Goal: Transaction & Acquisition: Obtain resource

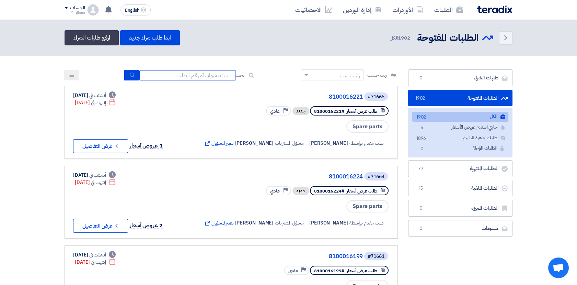
click at [211, 77] on input at bounding box center [187, 75] width 96 height 10
paste input "8300010678"
click at [131, 77] on icon "submit" at bounding box center [131, 74] width 5 height 5
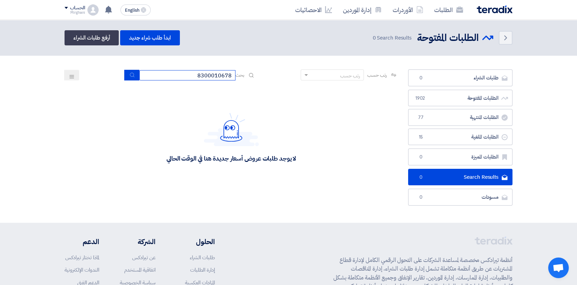
click at [194, 74] on input "8300010678" at bounding box center [187, 75] width 96 height 10
type input "8"
paste input "8300010678"
click at [127, 76] on button "submit" at bounding box center [131, 75] width 15 height 11
drag, startPoint x: 193, startPoint y: 76, endPoint x: 271, endPoint y: 95, distance: 80.6
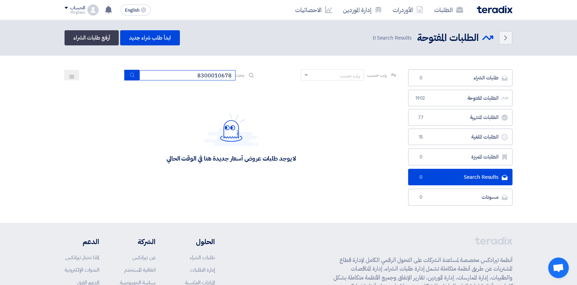
click at [271, 95] on app-rfq-listing-content "رتب حسب رتب حسب بحث 8300010678 مجال الطلب مسؤول المشتريات نوع الطلب" at bounding box center [231, 128] width 333 height 119
paste input "9"
type input "8300010679"
click at [129, 73] on icon "submit" at bounding box center [131, 74] width 5 height 5
drag, startPoint x: 192, startPoint y: 73, endPoint x: 255, endPoint y: 101, distance: 68.4
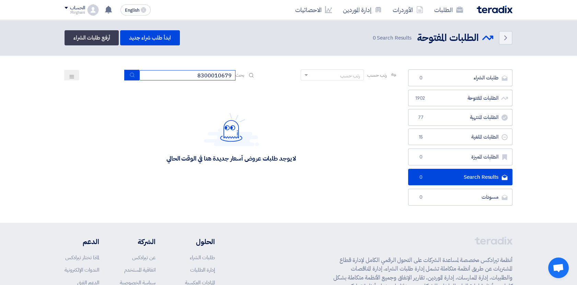
click at [254, 100] on app-rfq-listing-content "رتب حسب رتب حسب بحث 8300010679 مجال الطلب مسؤول المشتريات نوع الطلب" at bounding box center [231, 128] width 333 height 119
click at [132, 76] on use "submit" at bounding box center [132, 74] width 4 height 4
drag, startPoint x: 194, startPoint y: 76, endPoint x: 247, endPoint y: 87, distance: 54.3
click at [247, 87] on app-rfq-listing-content "رتب حسب رتب حسب بحث 8300010679 مجال الطلب مسؤول المشتريات نوع الطلب" at bounding box center [231, 128] width 333 height 119
click at [134, 74] on button "submit" at bounding box center [131, 75] width 15 height 11
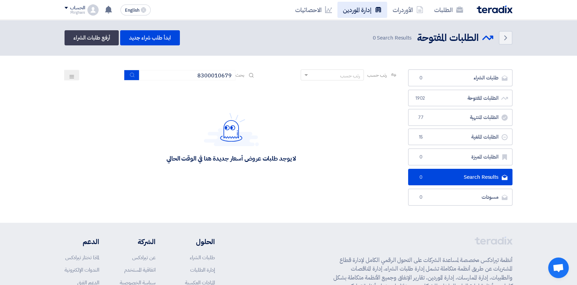
click at [361, 4] on link "إدارة الموردين" at bounding box center [362, 10] width 50 height 16
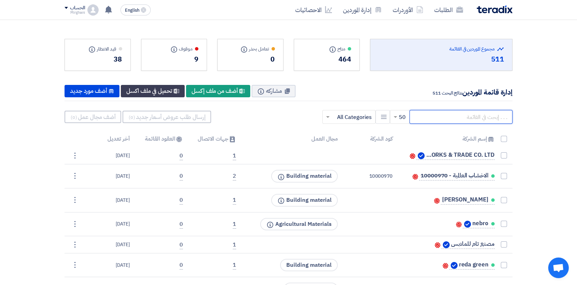
click at [477, 114] on input "text" at bounding box center [460, 117] width 103 height 14
paste input "10002064"
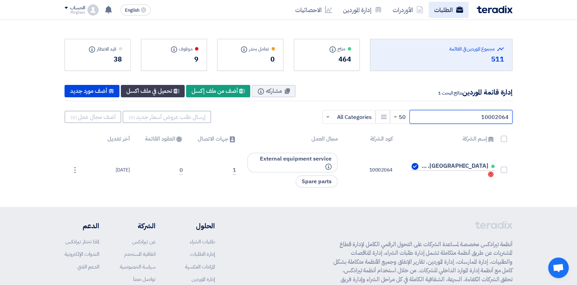
type input "10002064"
click at [450, 9] on link "الطلبات" at bounding box center [449, 10] width 40 height 16
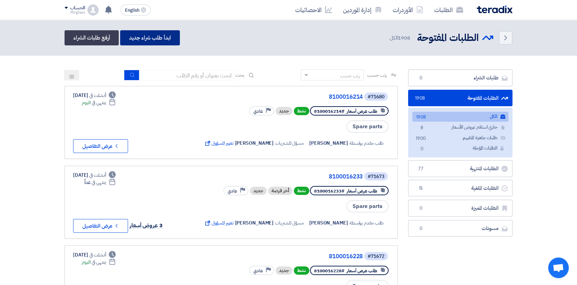
click at [148, 39] on link "ابدأ طلب شراء جديد" at bounding box center [149, 37] width 59 height 15
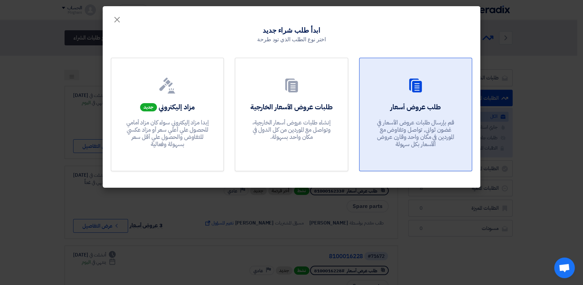
click at [414, 122] on p "قم بإرسال طلبات عروض الأسعار في غضون ثواني, تواصل وتفاوض مع الموردين في مكان وا…" at bounding box center [415, 133] width 82 height 29
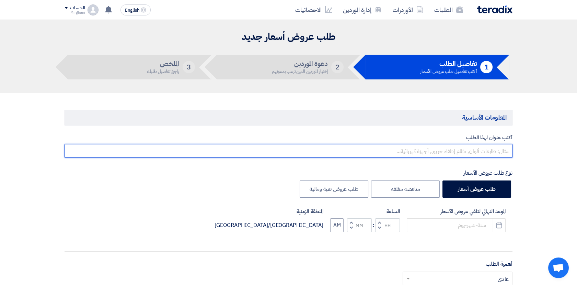
click at [447, 153] on input "text" at bounding box center [289, 151] width 448 height 14
paste input "MAINTENANCE WORK PUMP2 ELSHARKYA 2 STAT,"
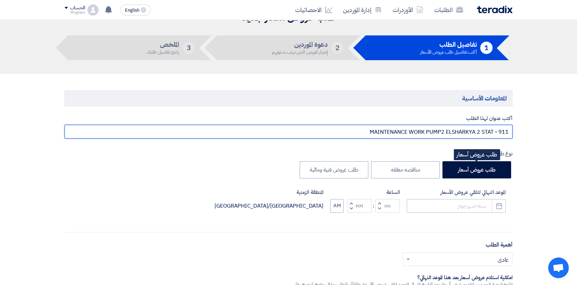
scroll to position [38, 0]
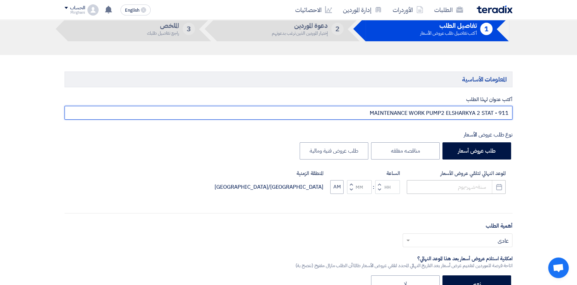
type input "MAINTENANCE WORK PUMP2 ELSHARKYA 2 STAT - 911"
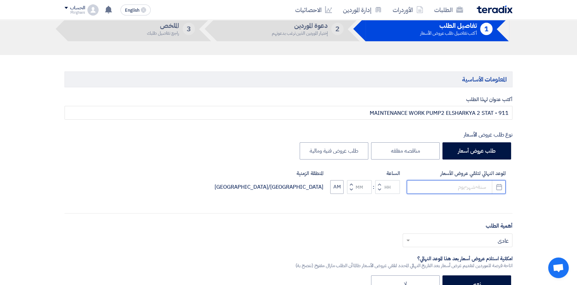
click at [455, 185] on input at bounding box center [456, 187] width 99 height 14
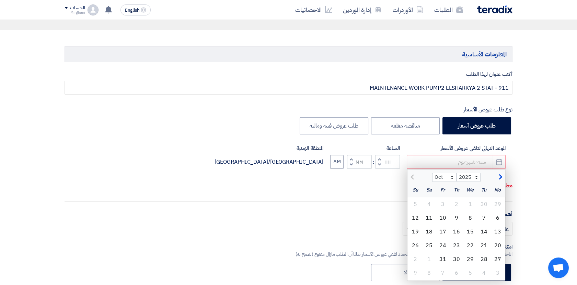
scroll to position [76, 0]
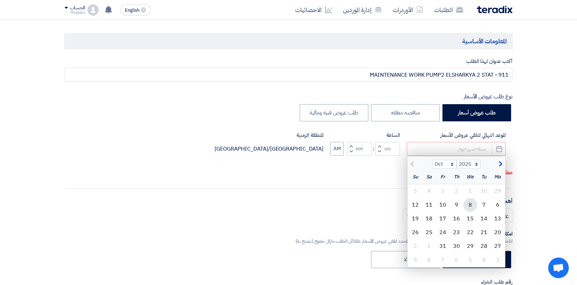
click at [468, 207] on div "8" at bounding box center [470, 205] width 14 height 14
type input "[DATE]"
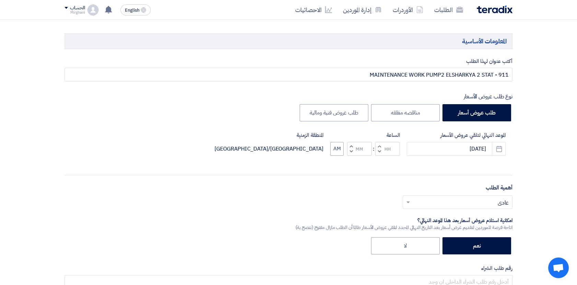
click at [379, 144] on span "button" at bounding box center [379, 145] width 2 height 5
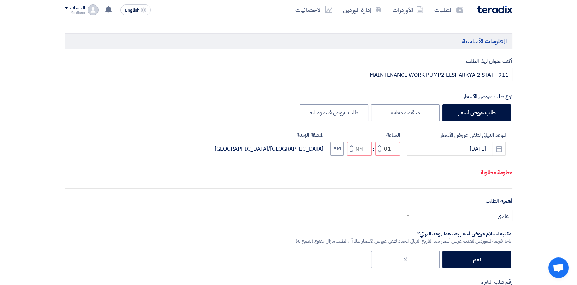
click at [379, 149] on span "button" at bounding box center [379, 151] width 2 height 5
type input "12"
click at [349, 145] on button "Increment minutes" at bounding box center [351, 146] width 8 height 9
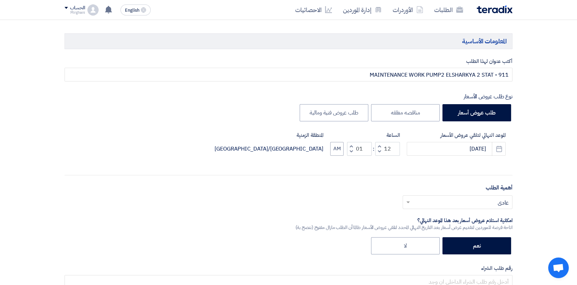
click at [351, 151] on span "button" at bounding box center [351, 151] width 2 height 5
type input "00"
click at [351, 151] on span "button" at bounding box center [351, 151] width 2 height 5
type input "11"
type input "59"
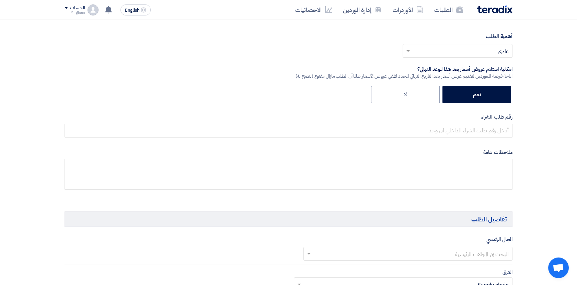
scroll to position [229, 0]
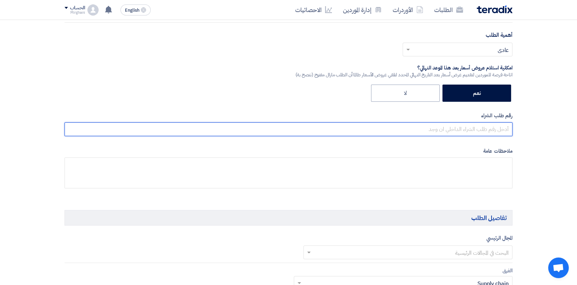
click at [491, 127] on input "text" at bounding box center [289, 129] width 448 height 14
paste input "8300010679"
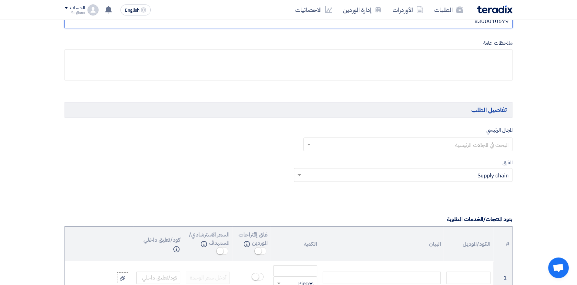
scroll to position [343, 0]
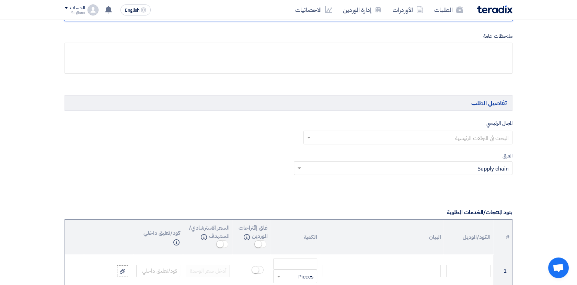
type input "8300010679"
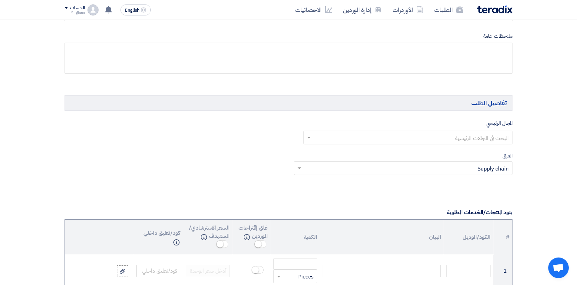
click at [384, 136] on input "text" at bounding box center [412, 137] width 196 height 11
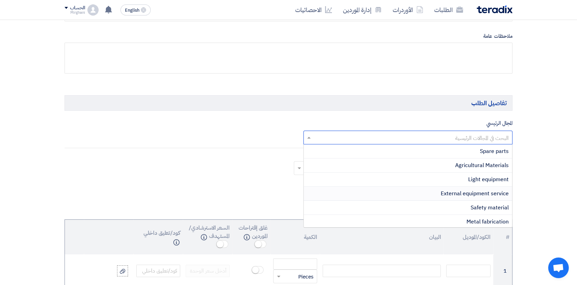
click at [459, 193] on span "External equipment service" at bounding box center [475, 193] width 68 height 8
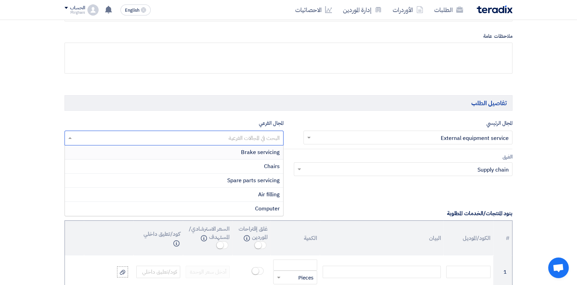
click at [240, 136] on input "text" at bounding box center [174, 138] width 212 height 11
click at [261, 182] on span "Spare parts servicing" at bounding box center [253, 180] width 53 height 8
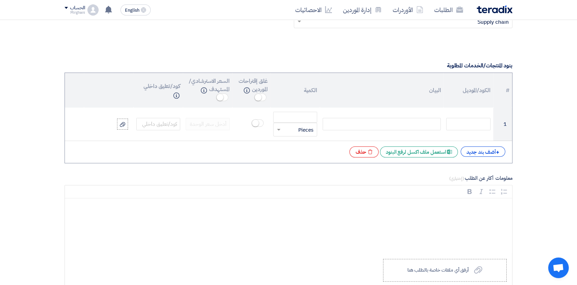
scroll to position [496, 0]
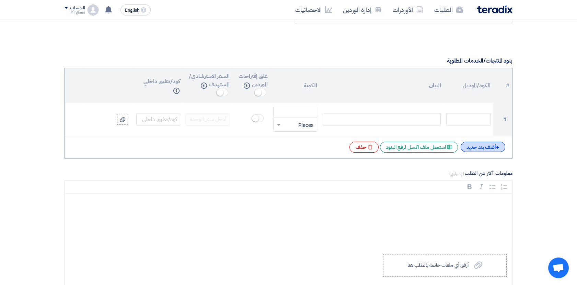
click at [482, 147] on div "+ أضف بند جديد" at bounding box center [483, 146] width 45 height 10
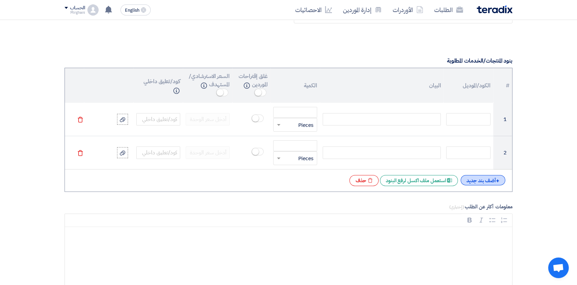
click at [484, 183] on div "+ أضف بند جديد" at bounding box center [483, 180] width 45 height 10
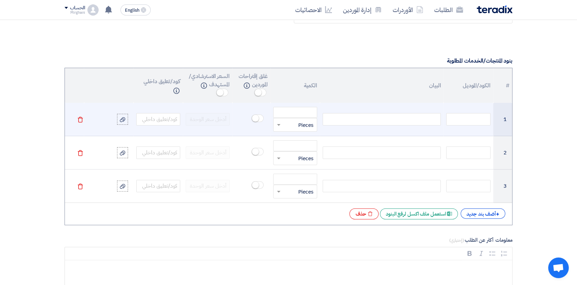
click at [403, 121] on div at bounding box center [382, 119] width 118 height 12
paste div
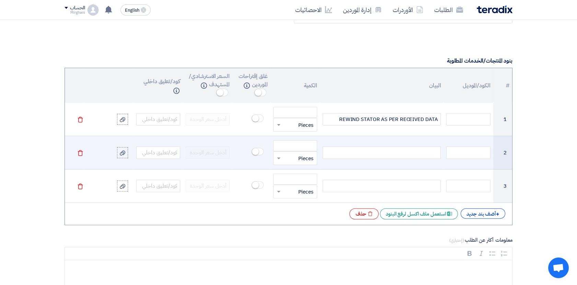
click at [431, 155] on div at bounding box center [382, 152] width 118 height 12
paste div
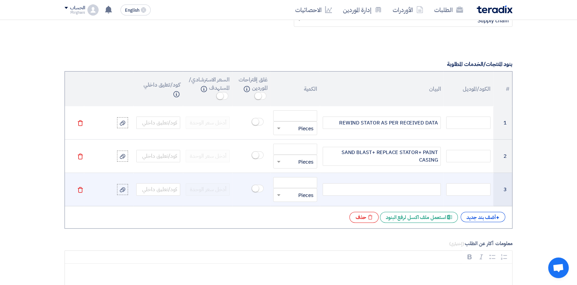
click at [415, 189] on div at bounding box center [382, 189] width 118 height 12
paste div
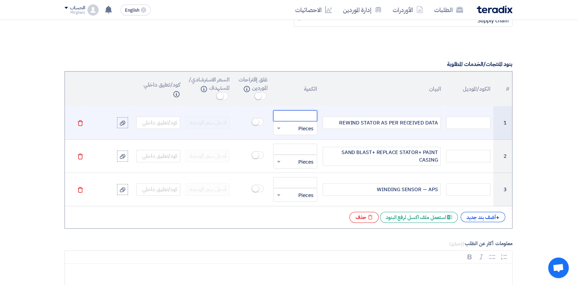
click at [298, 116] on input "number" at bounding box center [295, 115] width 44 height 11
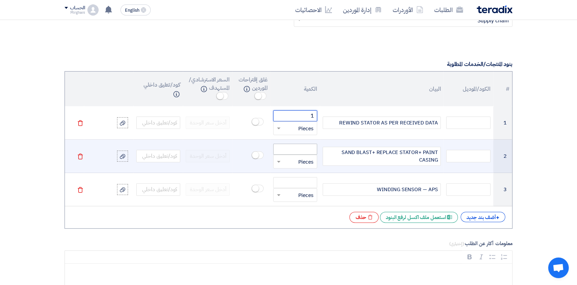
type input "1"
click at [312, 148] on input "number" at bounding box center [295, 148] width 44 height 11
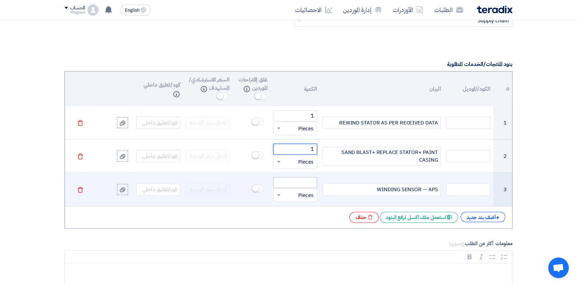
type input "1"
click at [305, 180] on input "number" at bounding box center [295, 182] width 44 height 11
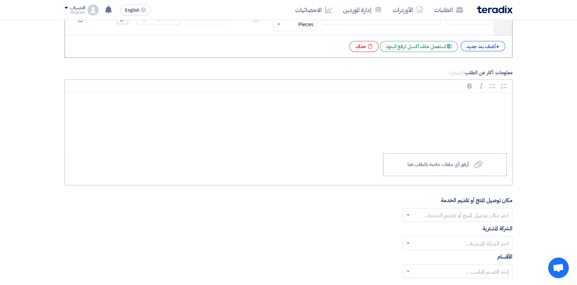
scroll to position [683, 0]
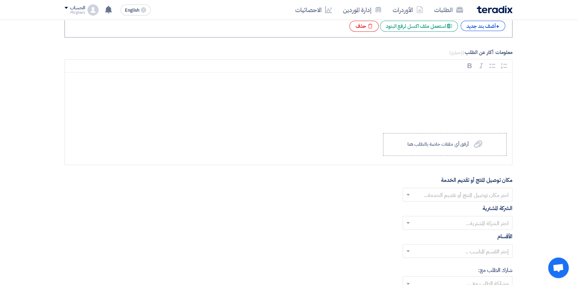
type input "2"
click at [491, 145] on label "Upload a file أرفق أي ملفات خاصة بالطلب هنا" at bounding box center [445, 144] width 124 height 23
click at [0, 0] on input "Upload a file أرفق أي ملفات خاصة بالطلب هنا" at bounding box center [0, 0] width 0 height 0
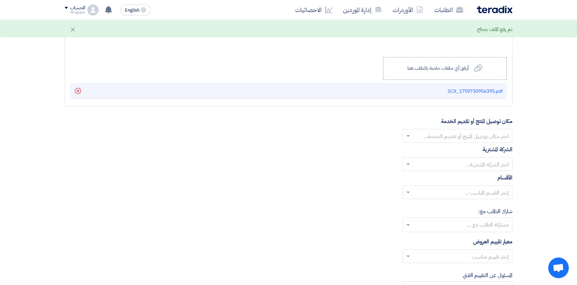
scroll to position [759, 0]
click at [439, 137] on input "text" at bounding box center [461, 135] width 96 height 11
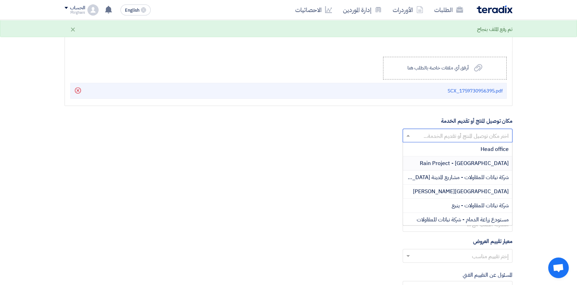
click at [451, 162] on span "Rain Project - [GEOGRAPHIC_DATA]" at bounding box center [464, 163] width 89 height 8
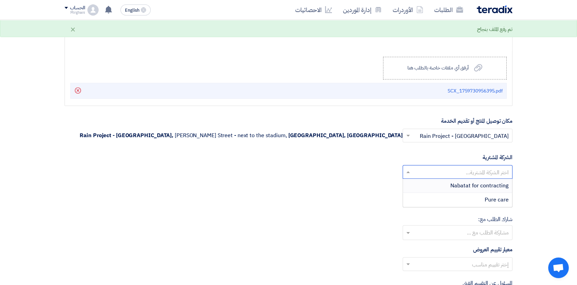
click at [451, 171] on input "text" at bounding box center [461, 172] width 96 height 11
click at [453, 183] on span "Nabatat for contracting" at bounding box center [479, 185] width 58 height 8
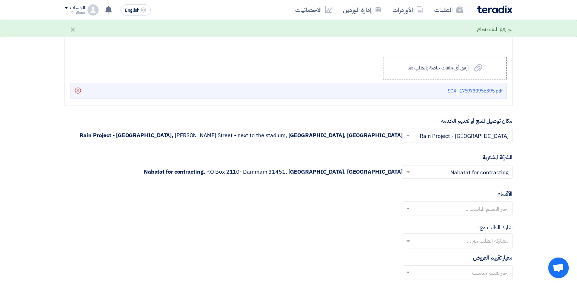
click at [457, 206] on input "text" at bounding box center [461, 208] width 96 height 11
click at [464, 221] on span "General Department" at bounding box center [483, 222] width 51 height 8
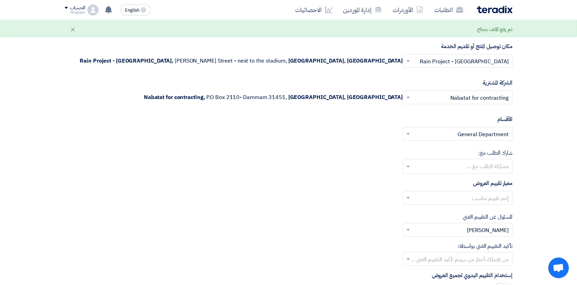
scroll to position [835, 0]
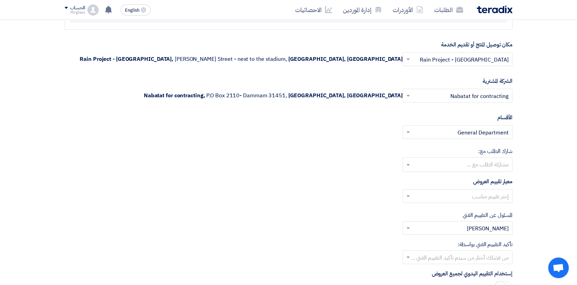
click at [474, 196] on input "text" at bounding box center [461, 196] width 96 height 11
click at [482, 206] on span "Direct material" at bounding box center [489, 209] width 37 height 8
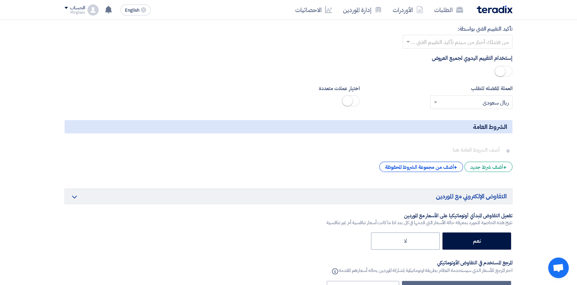
scroll to position [1141, 0]
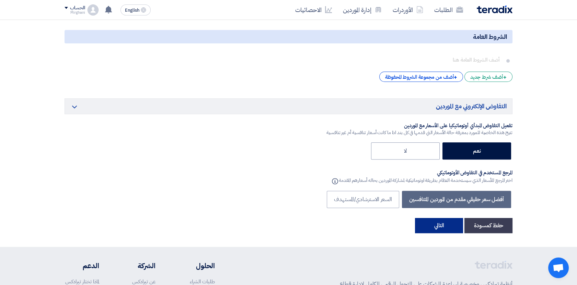
click at [436, 221] on button "التالي" at bounding box center [439, 225] width 48 height 15
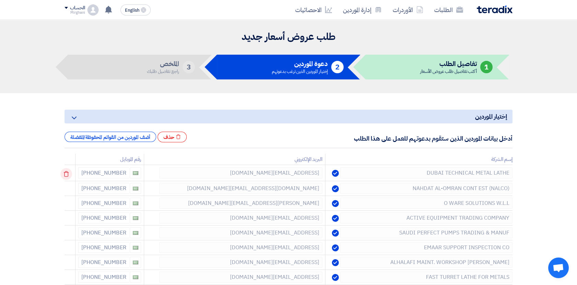
click at [68, 173] on icon at bounding box center [66, 174] width 12 height 12
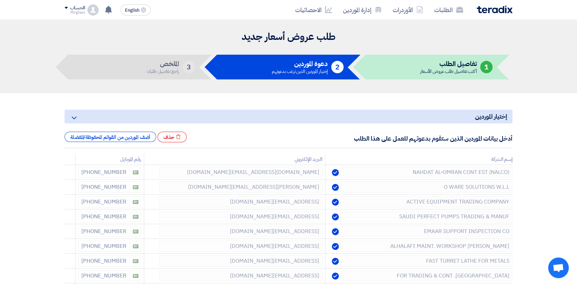
click at [0, 0] on icon at bounding box center [0, 0] width 0 height 0
click at [69, 174] on use at bounding box center [66, 174] width 5 height 6
click at [0, 0] on use at bounding box center [0, 0] width 0 height 0
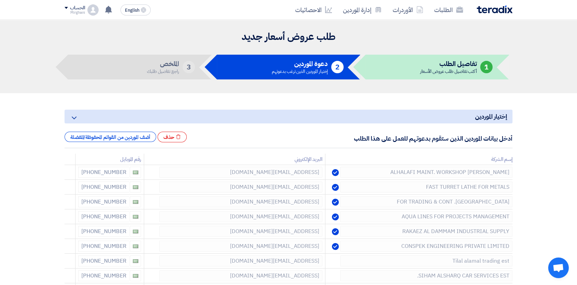
click at [0, 0] on use at bounding box center [0, 0] width 0 height 0
click at [67, 189] on icon at bounding box center [66, 189] width 12 height 12
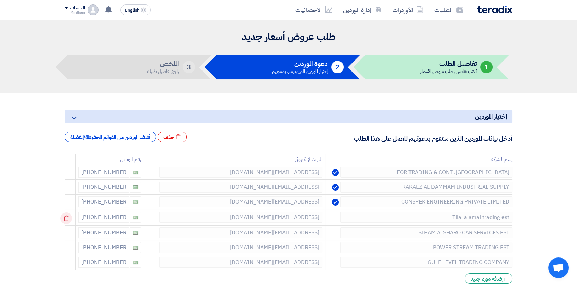
click at [69, 216] on icon at bounding box center [66, 218] width 12 height 12
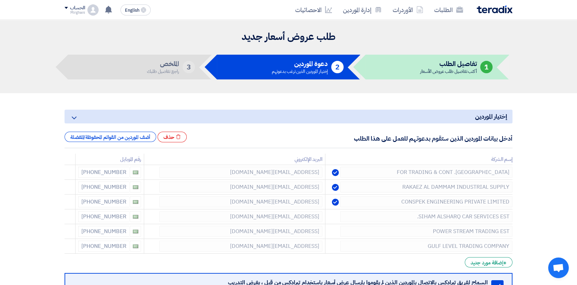
click at [0, 0] on icon at bounding box center [0, 0] width 0 height 0
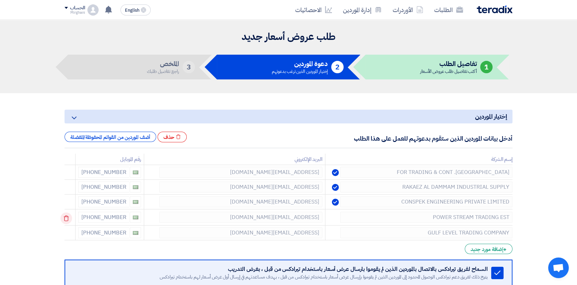
click at [69, 216] on use at bounding box center [66, 218] width 5 height 6
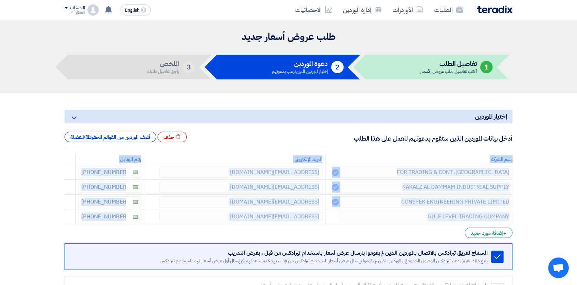
click at [0, 0] on use at bounding box center [0, 0] width 0 height 0
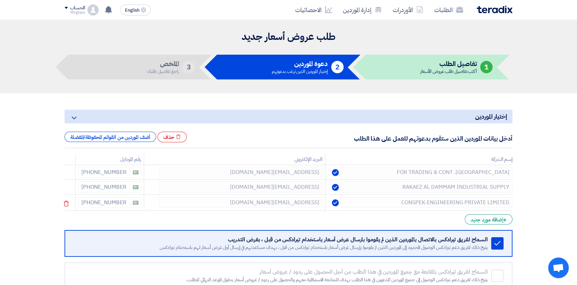
click at [73, 202] on div at bounding box center [70, 202] width 5 height 11
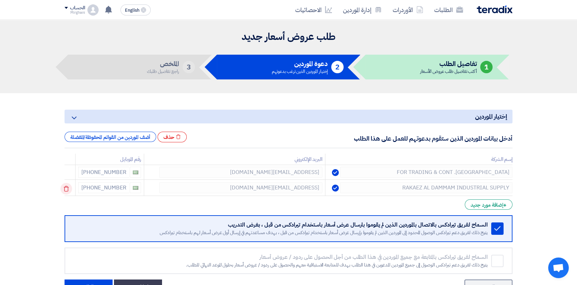
click at [69, 188] on use at bounding box center [66, 189] width 5 height 6
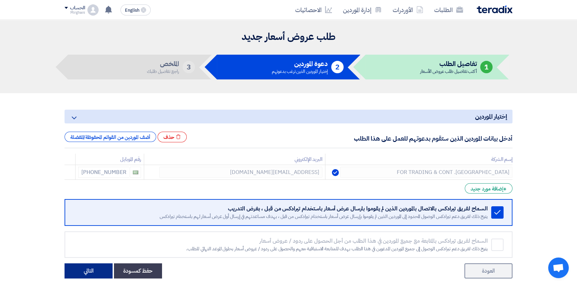
click at [94, 272] on button "التالي" at bounding box center [89, 270] width 48 height 15
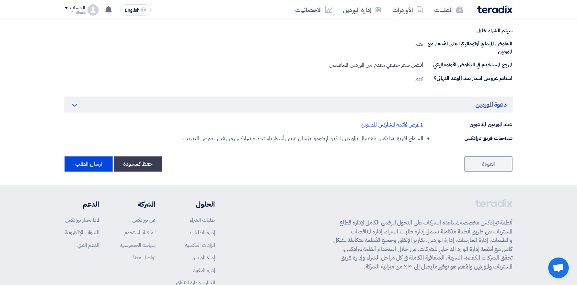
scroll to position [381, 0]
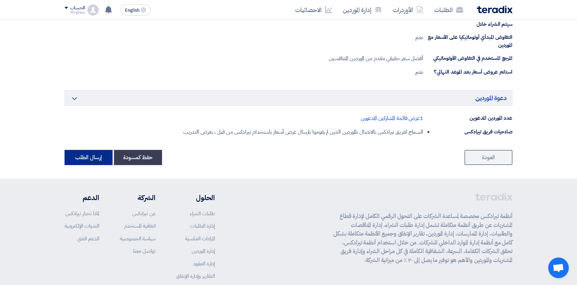
click at [100, 158] on button "إرسال الطلب" at bounding box center [89, 157] width 48 height 15
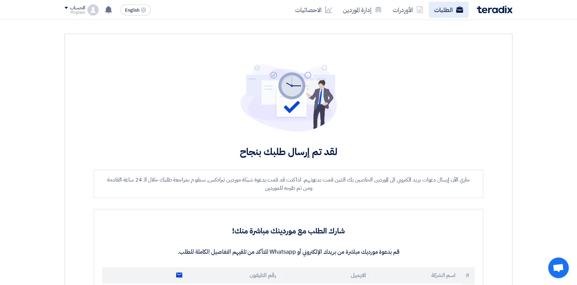
click at [450, 10] on link "الطلبات" at bounding box center [449, 10] width 40 height 16
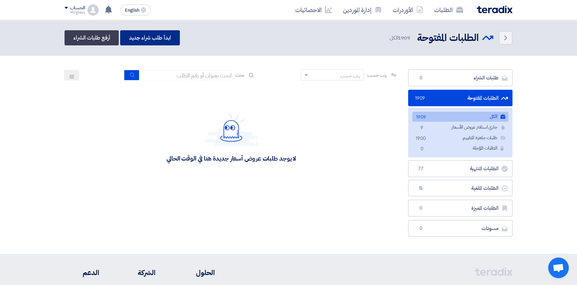
click at [154, 40] on link "ابدأ طلب شراء جديد" at bounding box center [149, 37] width 59 height 15
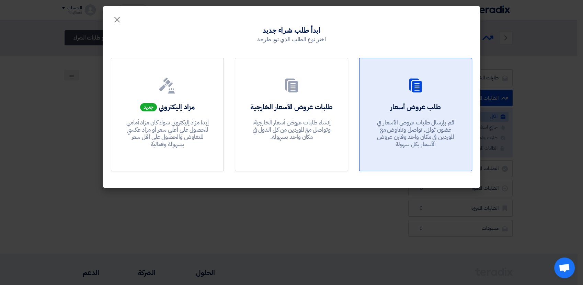
click at [404, 122] on p "قم بإرسال طلبات عروض الأسعار في غضون ثواني, تواصل وتفاوض مع الموردين في مكان وا…" at bounding box center [415, 133] width 82 height 29
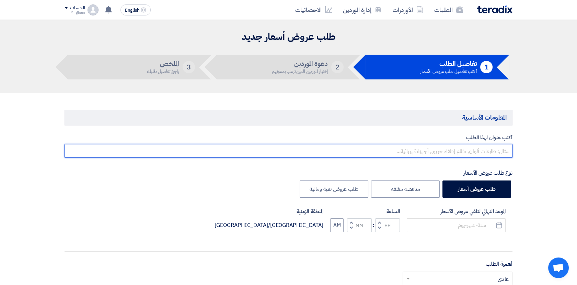
click at [406, 152] on input "text" at bounding box center [289, 151] width 448 height 14
paste input "MAINTENANCE WORK ELGANOBYA 1 STATION"
type input "MAINTENANCE WORK ELGANOBYA 1 STATION - 911"
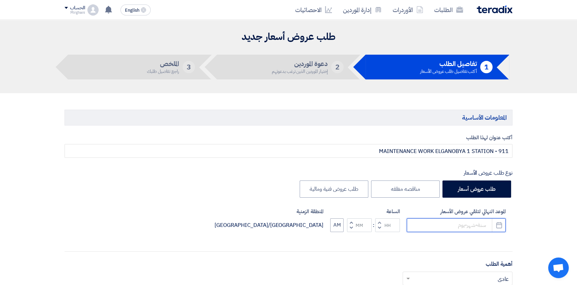
click at [444, 225] on input at bounding box center [456, 225] width 99 height 14
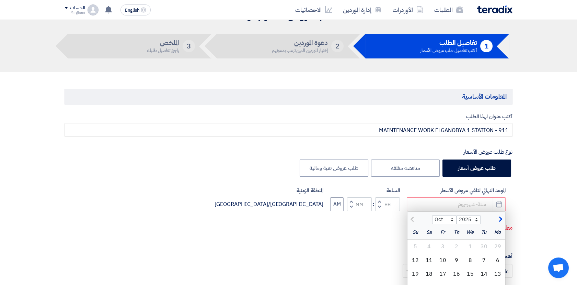
scroll to position [38, 0]
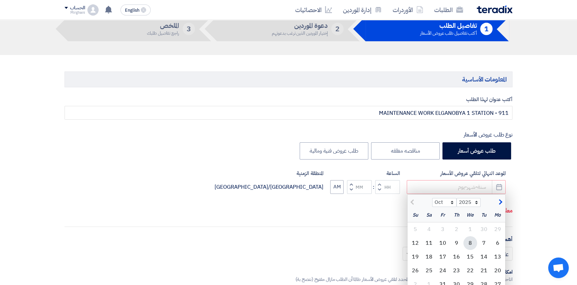
click at [473, 243] on div "8" at bounding box center [470, 243] width 14 height 14
type input "[DATE]"
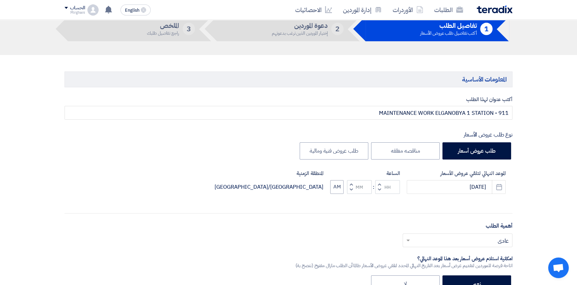
click at [380, 182] on button "Increment hours" at bounding box center [379, 184] width 8 height 9
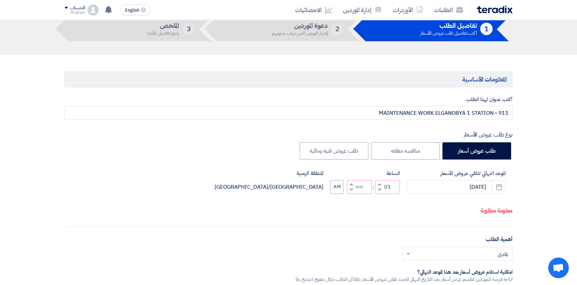
click at [379, 187] on span "button" at bounding box center [379, 189] width 2 height 5
type input "12"
click at [352, 184] on span "button" at bounding box center [351, 183] width 2 height 5
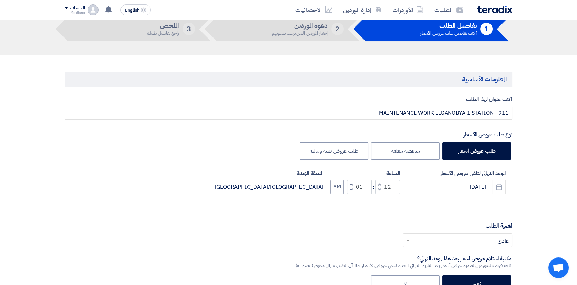
click at [351, 188] on span "button" at bounding box center [351, 189] width 2 height 5
type input "00"
click at [351, 188] on span "button" at bounding box center [351, 189] width 2 height 5
type input "11"
type input "59"
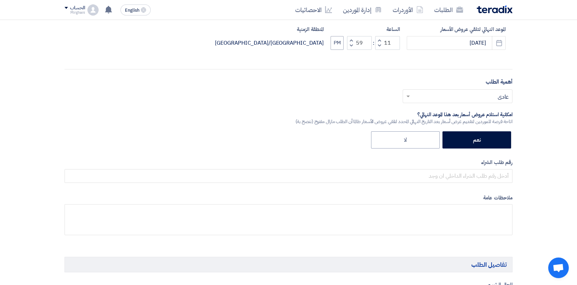
scroll to position [191, 0]
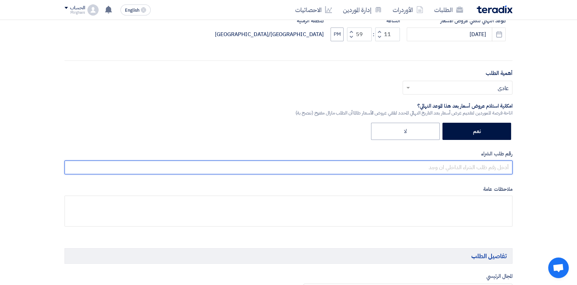
click at [494, 170] on input "text" at bounding box center [289, 167] width 448 height 14
paste input "8300010678"
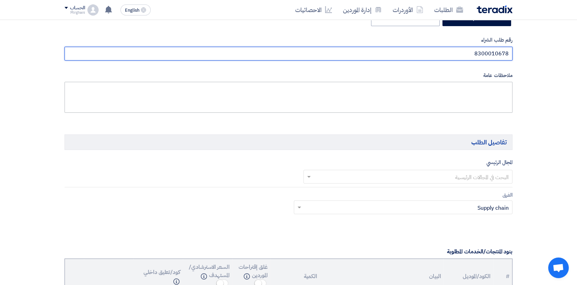
scroll to position [343, 0]
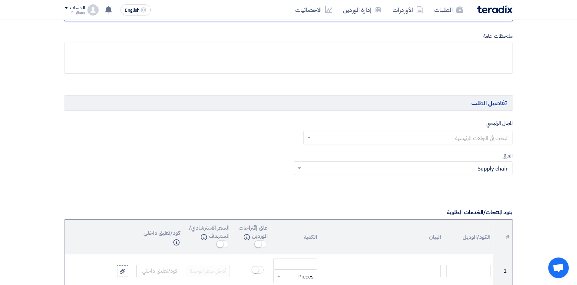
type input "8300010678"
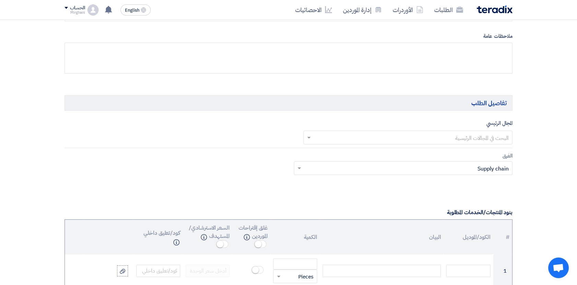
click at [379, 135] on input "text" at bounding box center [412, 137] width 196 height 11
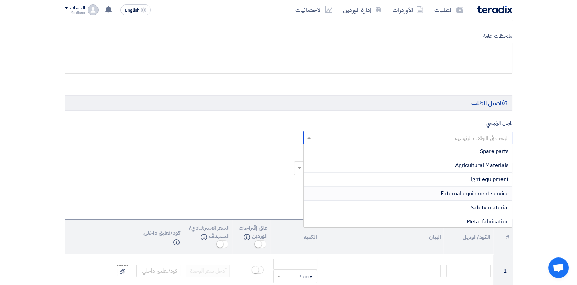
click at [458, 189] on span "External equipment service" at bounding box center [475, 193] width 68 height 8
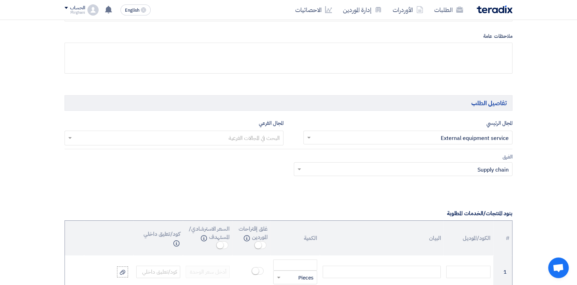
click at [236, 136] on input "text" at bounding box center [174, 138] width 212 height 11
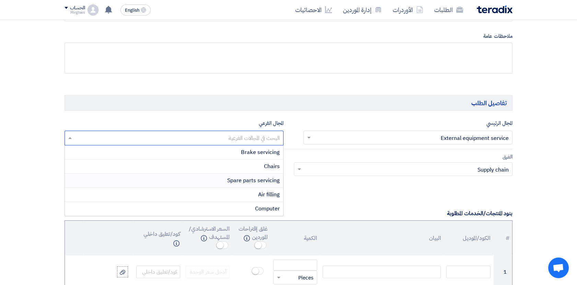
click at [239, 180] on span "Spare parts servicing" at bounding box center [253, 180] width 53 height 8
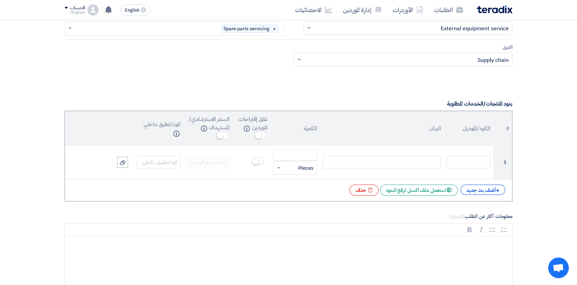
scroll to position [458, 0]
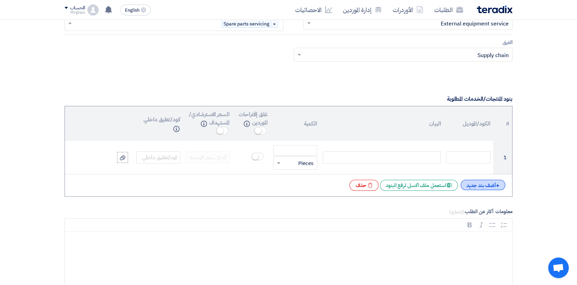
click at [494, 184] on div "+ أضف بند جديد" at bounding box center [483, 185] width 45 height 10
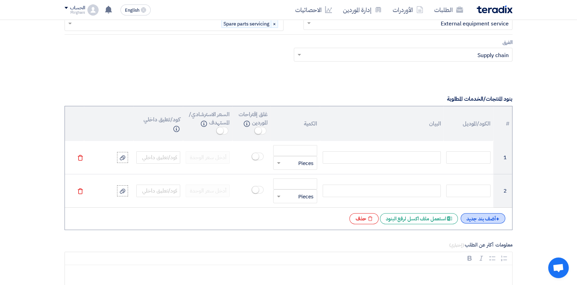
click at [489, 215] on div "+ أضف بند جديد" at bounding box center [483, 218] width 45 height 10
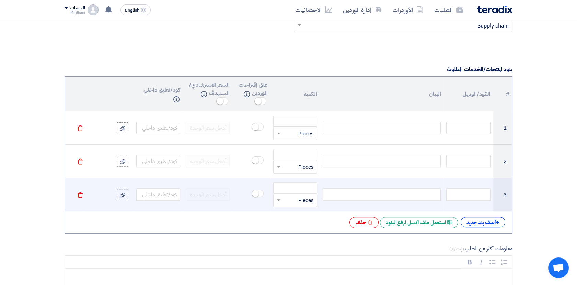
scroll to position [534, 0]
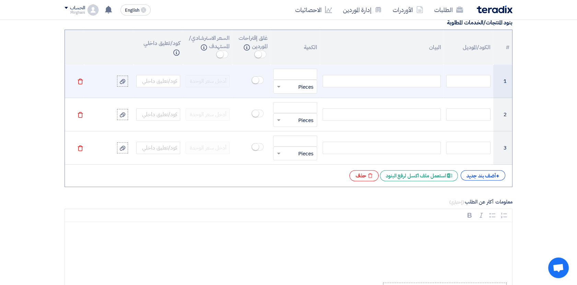
click at [425, 81] on div at bounding box center [382, 81] width 118 height 12
paste div
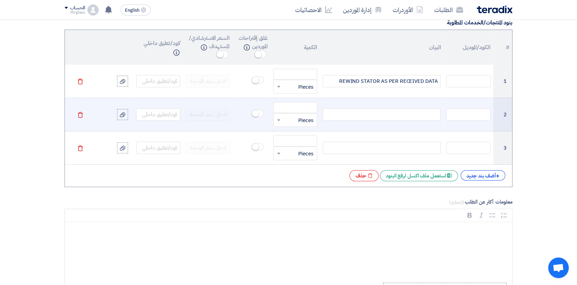
click at [423, 116] on div at bounding box center [382, 114] width 118 height 12
paste div
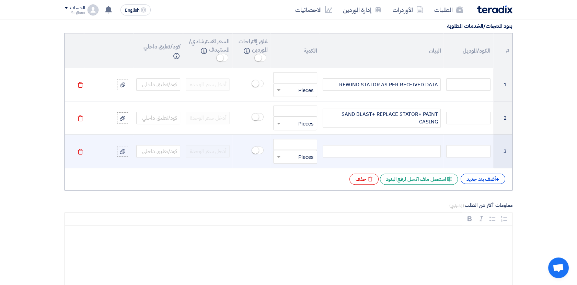
click at [414, 151] on div at bounding box center [382, 151] width 118 height 12
paste div
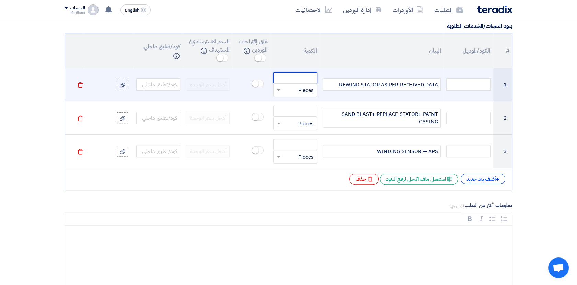
click at [302, 78] on input "number" at bounding box center [295, 77] width 44 height 11
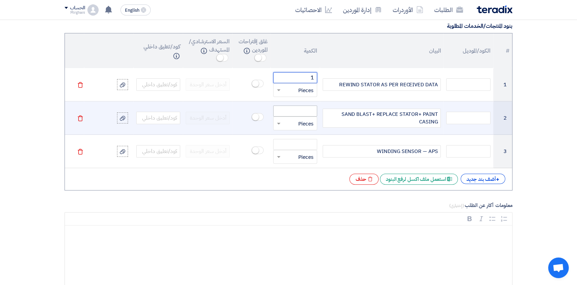
type input "1"
click at [305, 109] on input "number" at bounding box center [295, 110] width 44 height 11
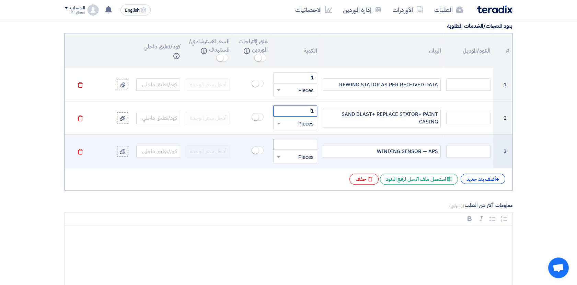
type input "1"
click at [304, 147] on input "number" at bounding box center [295, 144] width 44 height 11
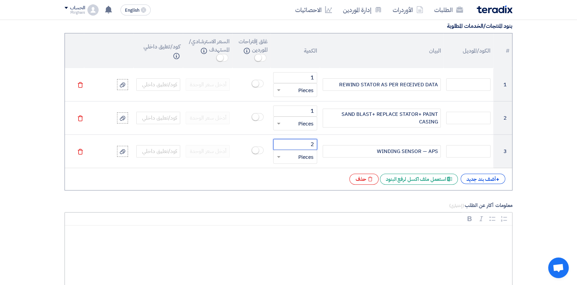
type input "2"
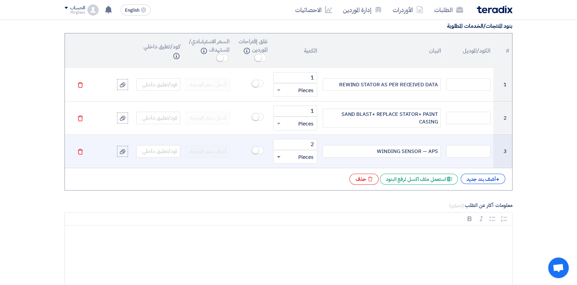
click at [279, 156] on span at bounding box center [278, 157] width 3 height 2
click at [305, 196] on span "Sets" at bounding box center [308, 197] width 10 height 8
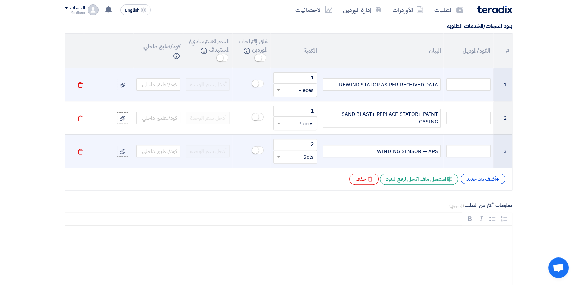
click at [278, 87] on span at bounding box center [278, 90] width 9 height 8
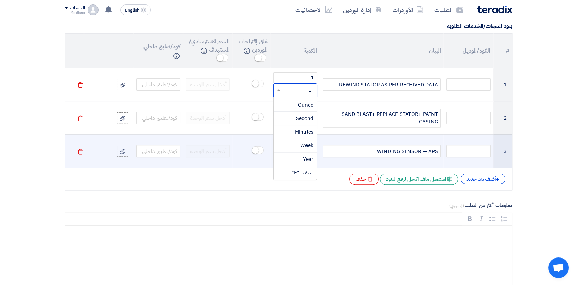
scroll to position [0, 0]
type input "EA"
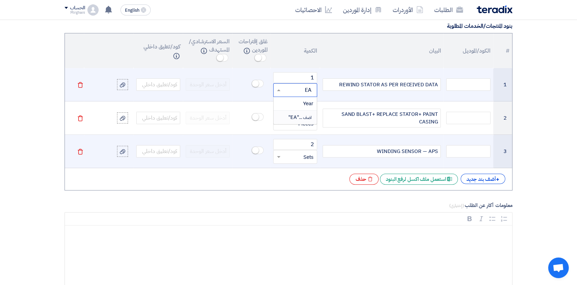
click at [297, 115] on span "اضف ... "EA"" at bounding box center [300, 117] width 25 height 8
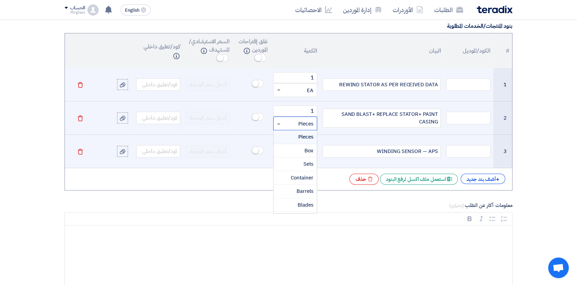
click at [299, 124] on input "text" at bounding box center [299, 123] width 29 height 11
type input "EA"
click at [293, 148] on span "اضف ... "EA"" at bounding box center [300, 151] width 25 height 8
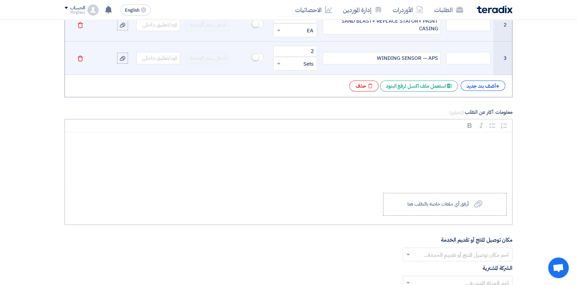
scroll to position [645, 0]
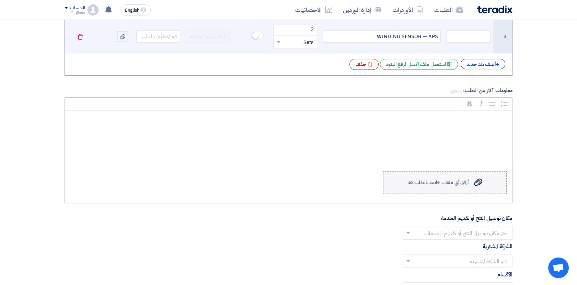
click at [455, 181] on div "أرفق أي ملفات خاصة بالطلب هنا" at bounding box center [437, 182] width 61 height 5
click at [0, 0] on input "Upload a file أرفق أي ملفات خاصة بالطلب هنا" at bounding box center [0, 0] width 0 height 0
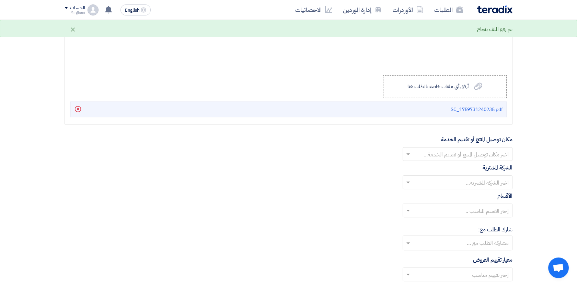
scroll to position [759, 0]
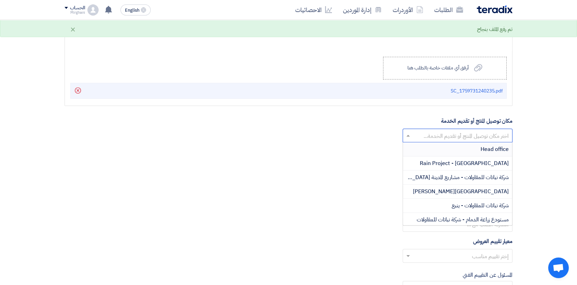
click at [413, 136] on input "text" at bounding box center [461, 135] width 96 height 11
click at [430, 160] on div "Rain Project - [GEOGRAPHIC_DATA]" at bounding box center [457, 163] width 109 height 14
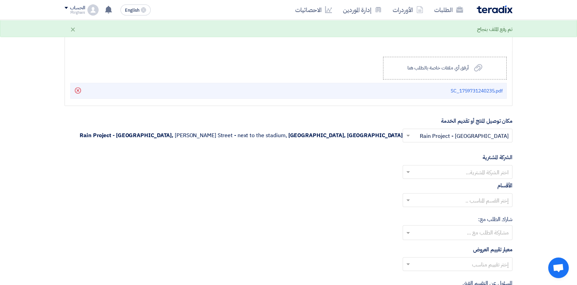
click at [430, 170] on input "text" at bounding box center [461, 172] width 96 height 11
click at [440, 183] on div "Nabatat for contracting" at bounding box center [457, 185] width 109 height 14
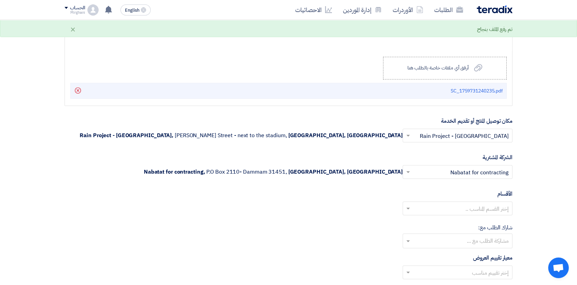
click at [448, 207] on input "text" at bounding box center [461, 208] width 96 height 11
click at [453, 217] on div "General Department" at bounding box center [457, 222] width 109 height 14
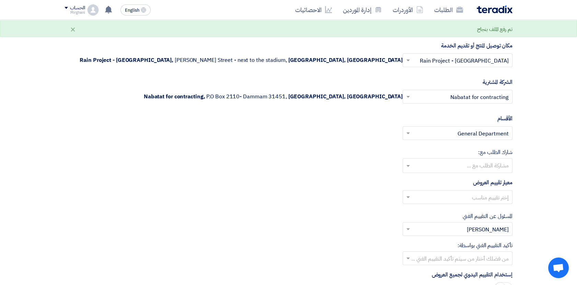
scroll to position [835, 0]
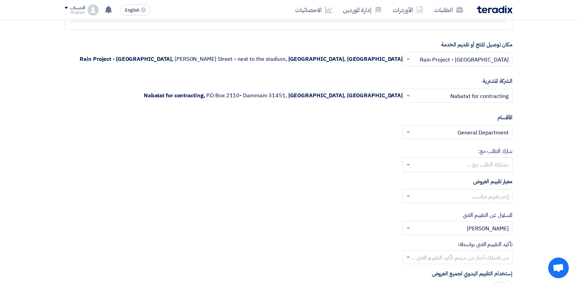
click at [435, 197] on input "text" at bounding box center [461, 196] width 96 height 11
click at [467, 209] on div "Direct material" at bounding box center [457, 210] width 109 height 14
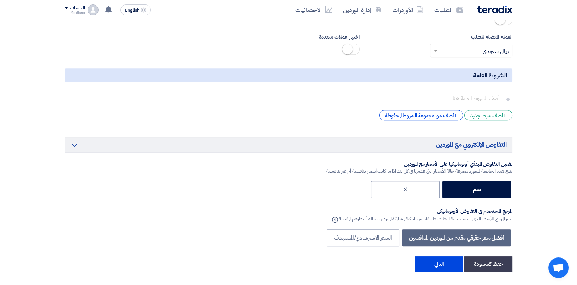
scroll to position [1103, 0]
click at [437, 264] on button "التالي" at bounding box center [439, 263] width 48 height 15
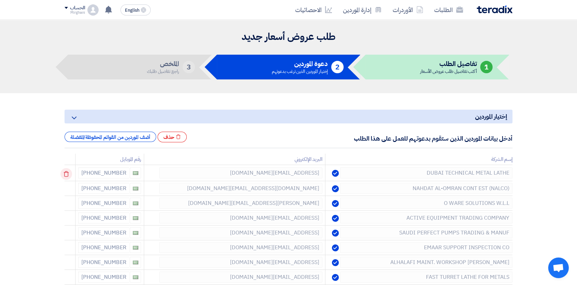
click at [68, 173] on icon at bounding box center [66, 174] width 12 height 12
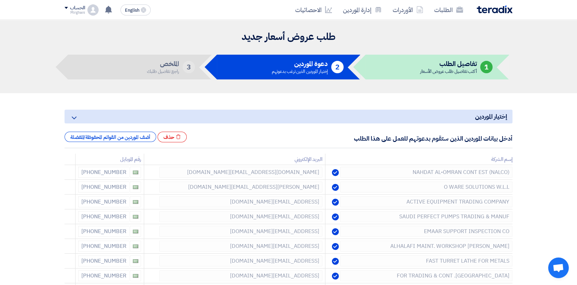
click at [0, 0] on icon at bounding box center [0, 0] width 0 height 0
click at [69, 174] on icon at bounding box center [66, 174] width 12 height 12
click at [0, 0] on icon at bounding box center [0, 0] width 0 height 0
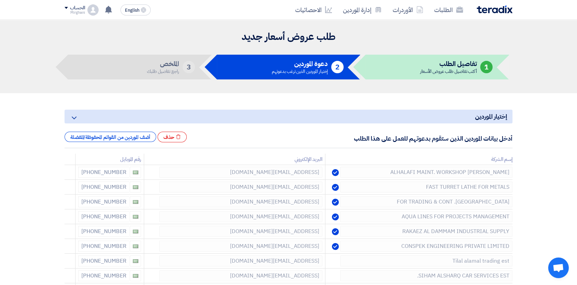
click at [0, 0] on icon at bounding box center [0, 0] width 0 height 0
click at [65, 186] on icon at bounding box center [66, 189] width 12 height 12
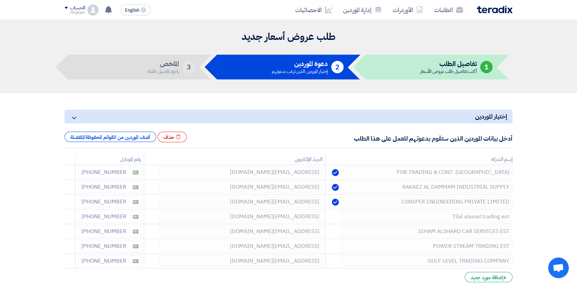
click at [0, 0] on icon at bounding box center [0, 0] width 0 height 0
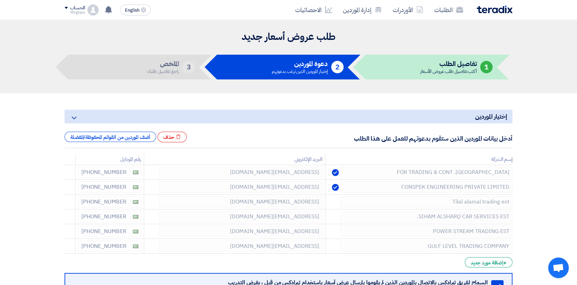
click at [0, 0] on icon at bounding box center [0, 0] width 0 height 0
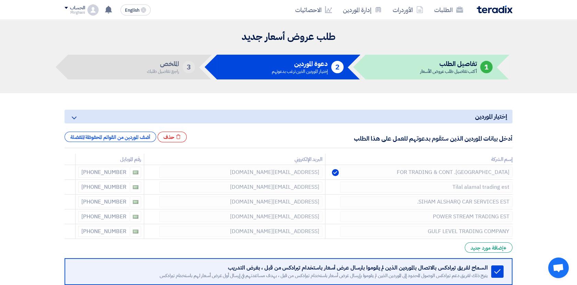
click at [0, 0] on icon at bounding box center [0, 0] width 0 height 0
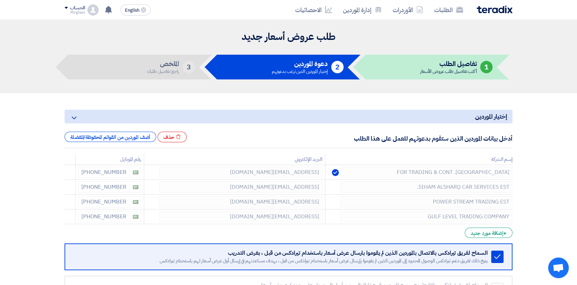
click at [0, 0] on icon at bounding box center [0, 0] width 0 height 0
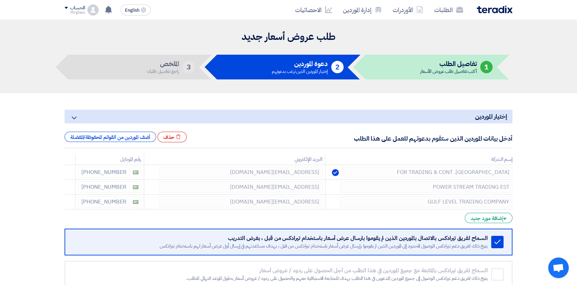
click at [0, 0] on icon at bounding box center [0, 0] width 0 height 0
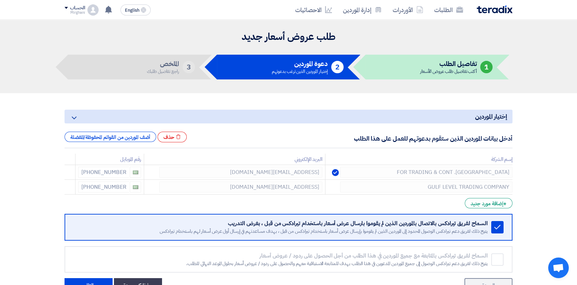
click at [0, 0] on icon at bounding box center [0, 0] width 0 height 0
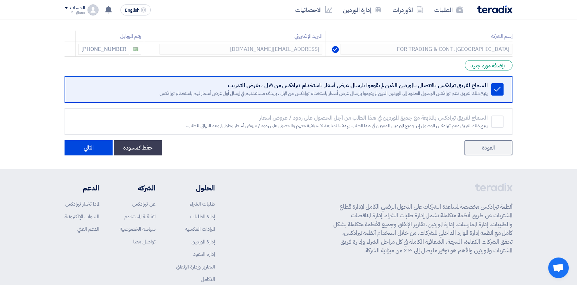
scroll to position [152, 0]
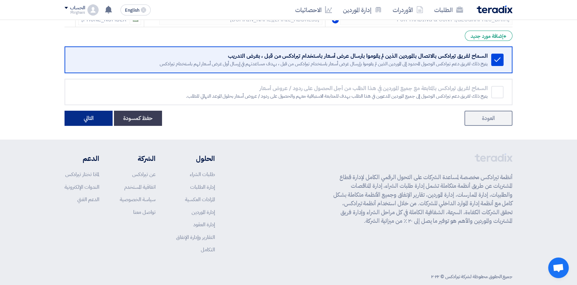
click at [89, 122] on button "التالي" at bounding box center [89, 118] width 48 height 15
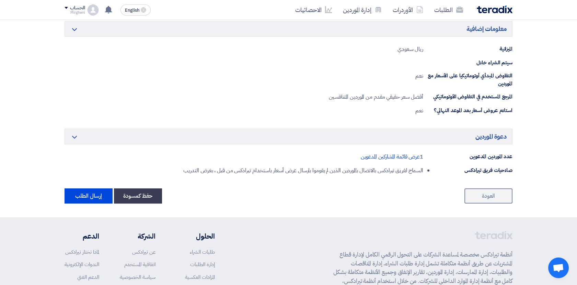
scroll to position [343, 0]
click at [95, 192] on button "إرسال الطلب" at bounding box center [89, 195] width 48 height 15
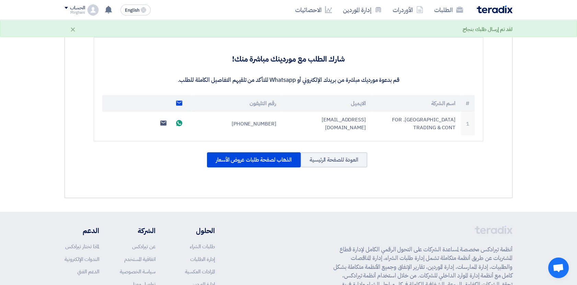
scroll to position [141, 0]
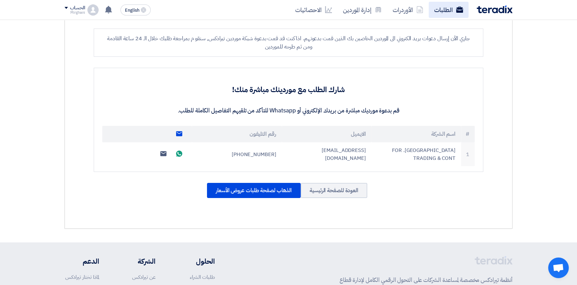
click at [449, 11] on link "الطلبات" at bounding box center [449, 10] width 40 height 16
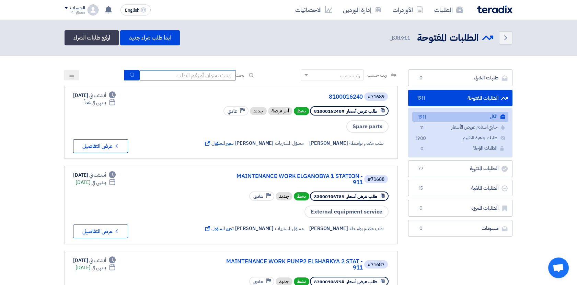
click at [203, 77] on input at bounding box center [187, 75] width 96 height 10
type input "70924"
click at [127, 73] on button "submit" at bounding box center [131, 75] width 15 height 11
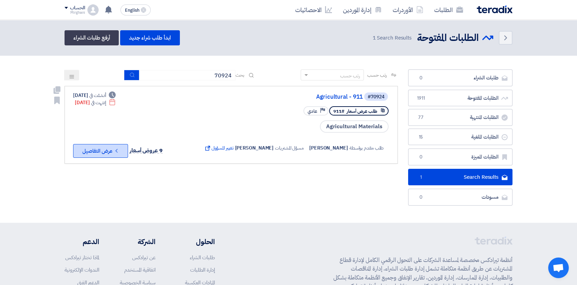
click at [110, 150] on button "Check details عرض التفاصيل" at bounding box center [100, 151] width 55 height 14
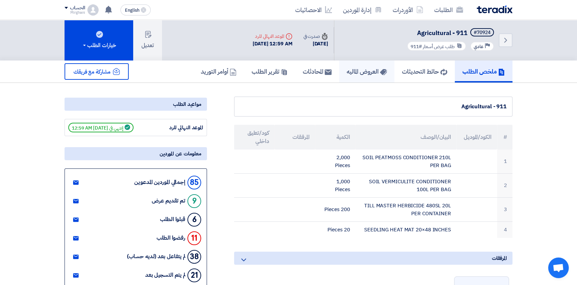
click at [350, 67] on h5 "العروض الماليه" at bounding box center [367, 71] width 40 height 8
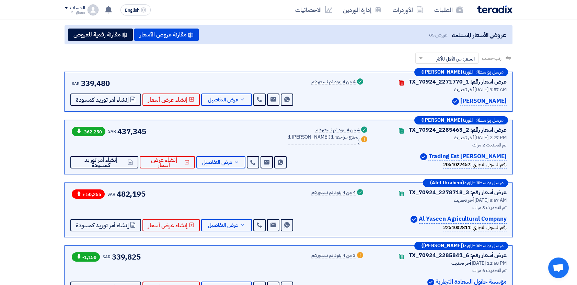
scroll to position [76, 0]
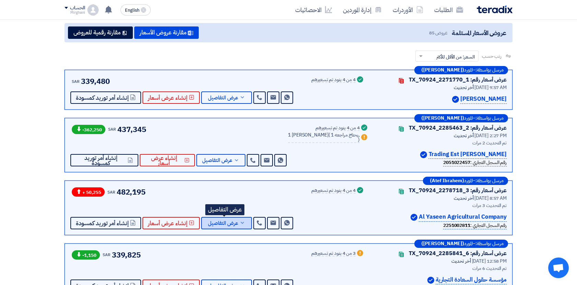
click at [231, 222] on span "عرض التفاصيل" at bounding box center [223, 222] width 30 height 5
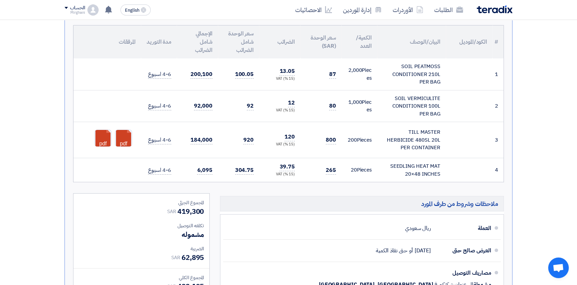
scroll to position [381, 0]
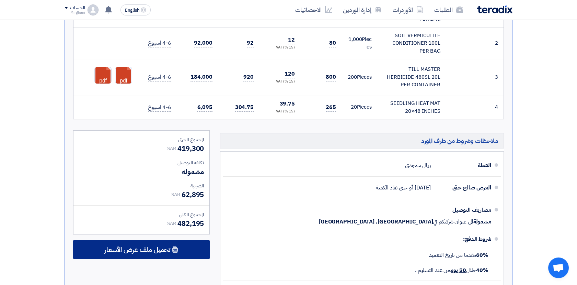
click at [160, 246] on span "تحميل ملف عرض الأسعار" at bounding box center [137, 249] width 66 height 6
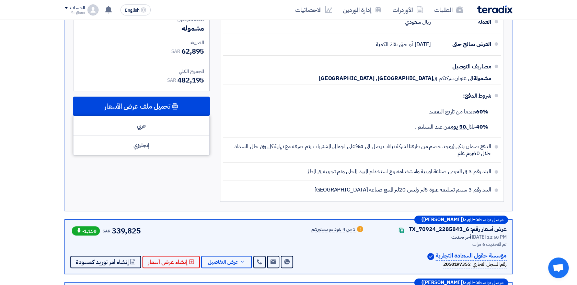
scroll to position [534, 0]
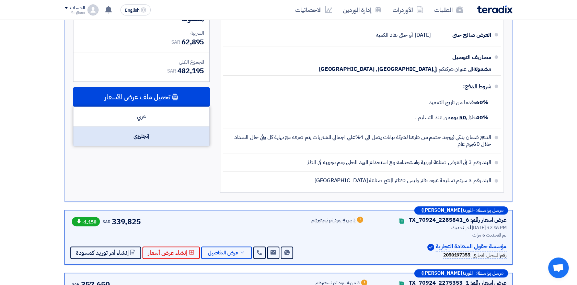
click at [154, 137] on div "إنجليزي" at bounding box center [141, 135] width 136 height 19
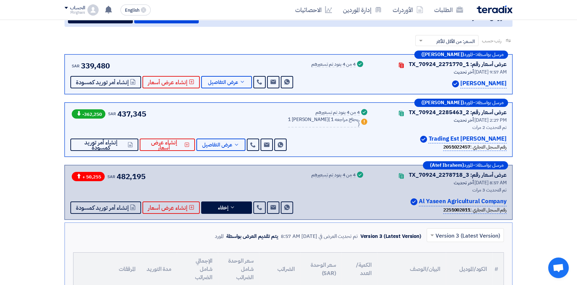
scroll to position [76, 0]
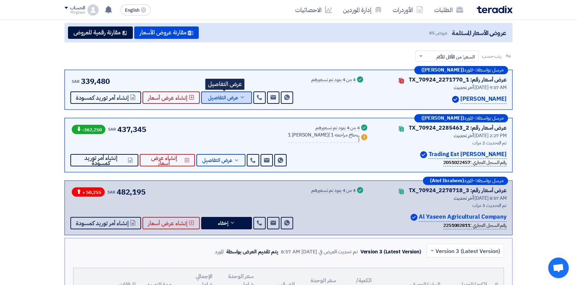
click at [237, 97] on button "عرض التفاصيل" at bounding box center [226, 97] width 51 height 12
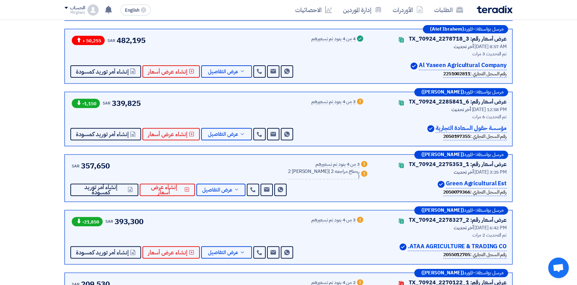
scroll to position [572, 0]
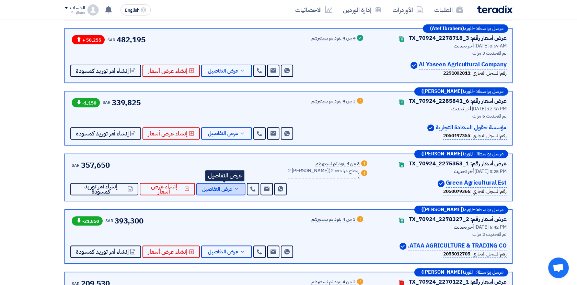
click at [222, 190] on span "عرض التفاصيل" at bounding box center [217, 188] width 30 height 5
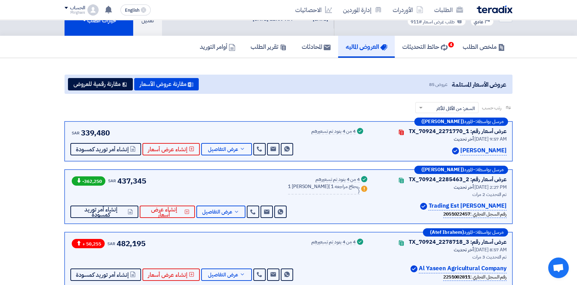
scroll to position [114, 0]
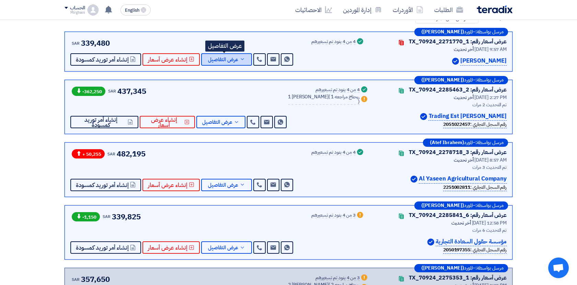
click at [235, 57] on span "عرض التفاصيل" at bounding box center [223, 59] width 30 height 5
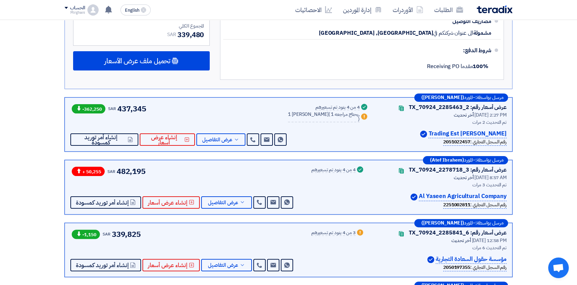
scroll to position [458, 0]
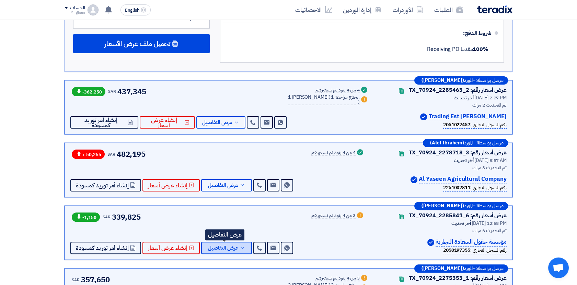
click at [232, 245] on span "عرض التفاصيل" at bounding box center [223, 247] width 30 height 5
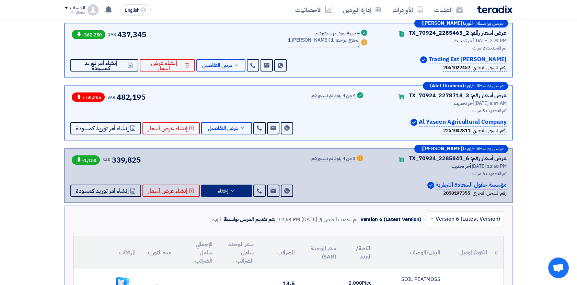
scroll to position [152, 0]
